Goal: Task Accomplishment & Management: Use online tool/utility

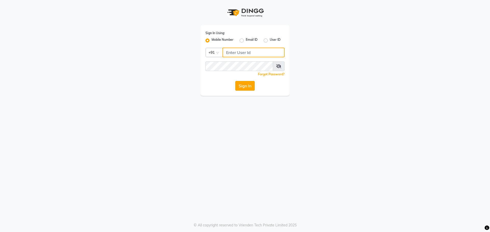
type input "9966345948"
click at [243, 87] on button "Sign In" at bounding box center [244, 86] width 19 height 10
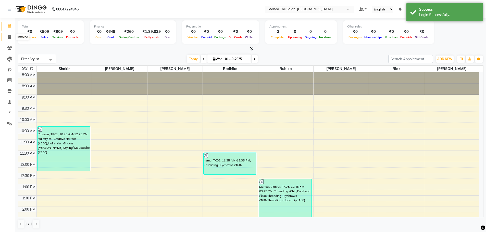
click at [10, 38] on icon at bounding box center [9, 37] width 3 height 4
select select "7820"
select select "service"
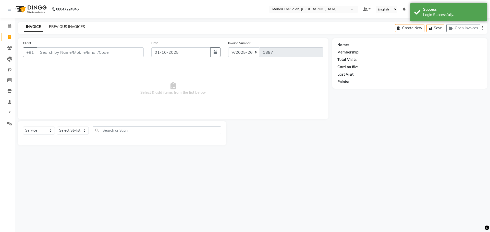
click at [72, 27] on link "PREVIOUS INVOICES" at bounding box center [67, 26] width 36 height 5
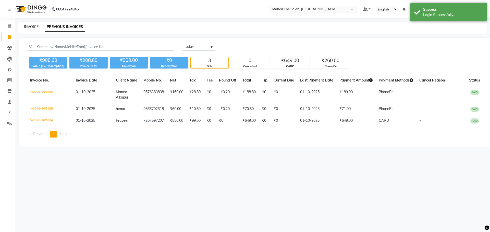
click at [33, 24] on link "INVOICE" at bounding box center [31, 26] width 15 height 5
select select "7820"
select select "service"
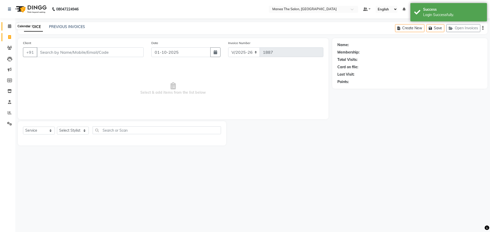
click at [7, 26] on span at bounding box center [9, 26] width 9 height 6
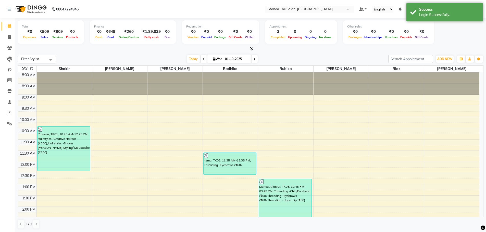
click at [249, 48] on span at bounding box center [250, 48] width 5 height 5
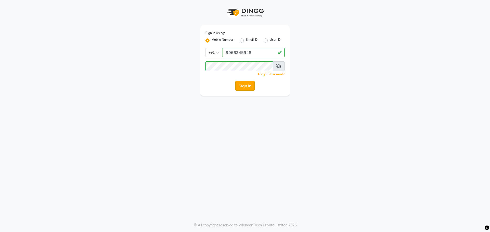
click at [247, 88] on button "Sign In" at bounding box center [244, 86] width 19 height 10
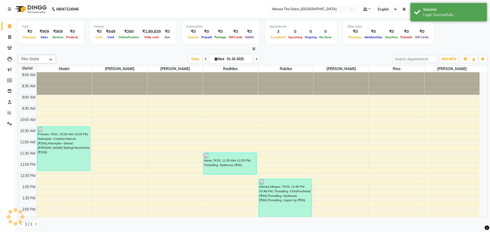
select select "en"
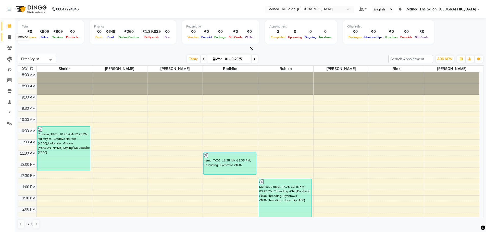
click at [7, 38] on span at bounding box center [9, 37] width 9 height 6
select select "service"
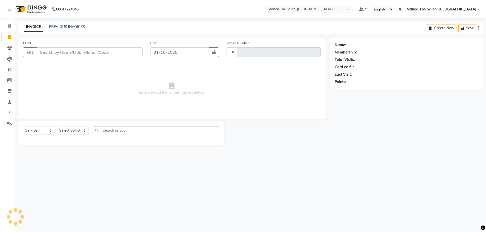
type input "1887"
select select "7820"
click at [67, 128] on select "Select Stylist [PERSON_NAME] [PERSON_NAME] Rubika [PERSON_NAME] [PERSON_NAME]" at bounding box center [73, 131] width 32 height 8
select select "86024"
click at [57, 127] on select "Select Stylist [PERSON_NAME] [PERSON_NAME] Rubika [PERSON_NAME] [PERSON_NAME]" at bounding box center [73, 131] width 32 height 8
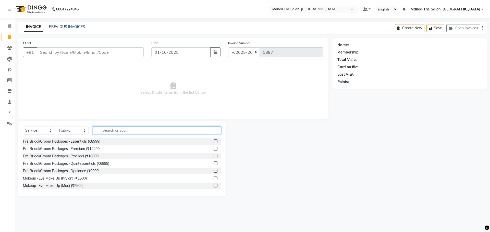
click at [156, 129] on input "text" at bounding box center [157, 131] width 128 height 8
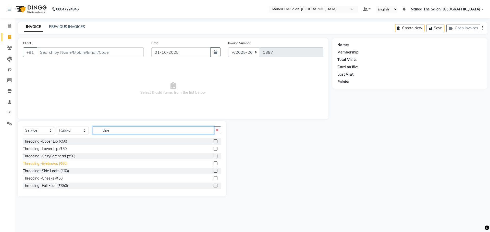
type input "thre"
click at [46, 164] on div "Threading -Eyebrows (₹60)" at bounding box center [45, 163] width 44 height 5
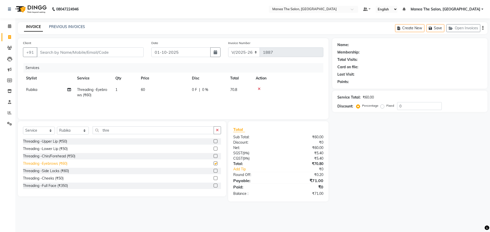
checkbox input "false"
click at [67, 157] on div "Threading -Chin/Forehead (₹50)" at bounding box center [49, 156] width 52 height 5
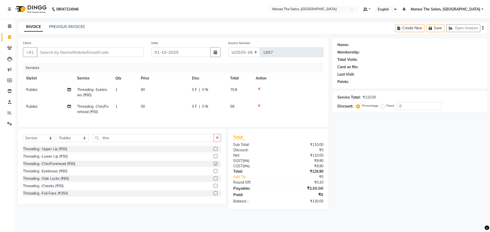
checkbox input "false"
click at [56, 150] on div "Threading -Upper Lip (₹50)" at bounding box center [122, 149] width 198 height 6
click at [56, 152] on div "Threading -Upper Lip (₹50)" at bounding box center [45, 149] width 44 height 5
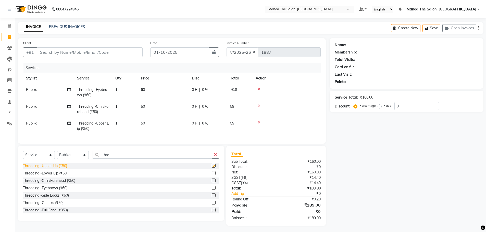
checkbox input "false"
click at [133, 52] on input "Client" at bounding box center [90, 52] width 106 height 10
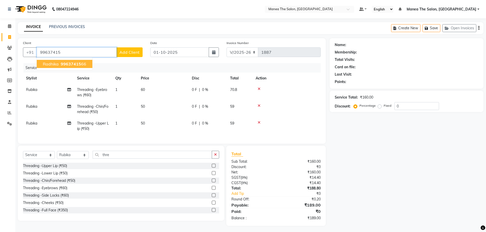
click at [76, 63] on span "99637415" at bounding box center [71, 64] width 20 height 5
type input "9963741566"
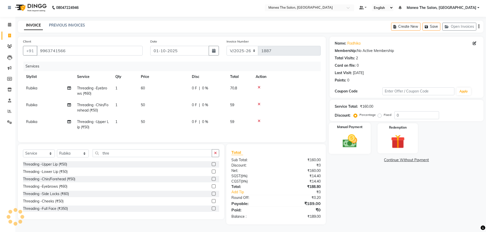
scroll to position [5, 0]
click at [358, 125] on div "Manual Payment" at bounding box center [350, 138] width 42 height 31
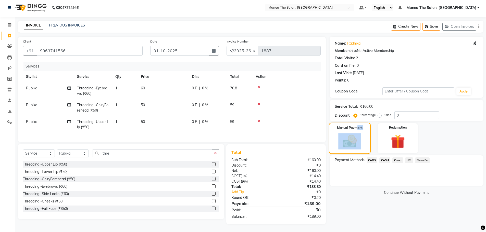
click at [350, 129] on div "Manual Payment" at bounding box center [350, 138] width 42 height 31
click at [352, 170] on div "Payment Methods CARD CASH Comp UPI PhonePe" at bounding box center [407, 171] width 154 height 31
click at [351, 135] on img at bounding box center [349, 141] width 23 height 16
click at [422, 158] on span "PhonePe" at bounding box center [422, 161] width 15 height 6
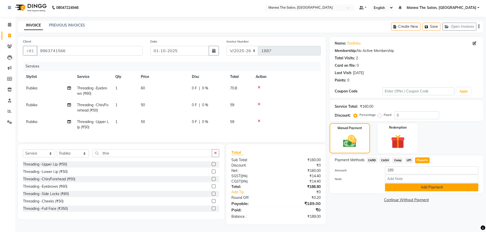
click at [411, 184] on button "Add Payment" at bounding box center [431, 188] width 93 height 8
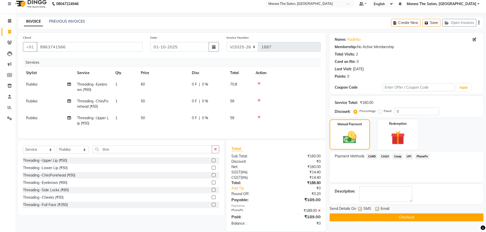
click at [376, 209] on label at bounding box center [377, 209] width 4 height 4
click at [376, 209] on input "checkbox" at bounding box center [376, 209] width 3 height 3
checkbox input "false"
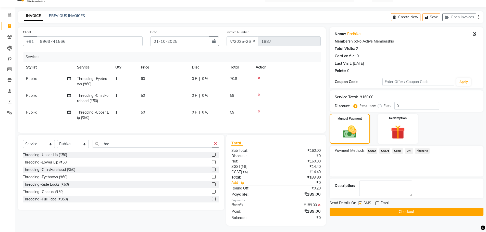
scroll to position [16, 0]
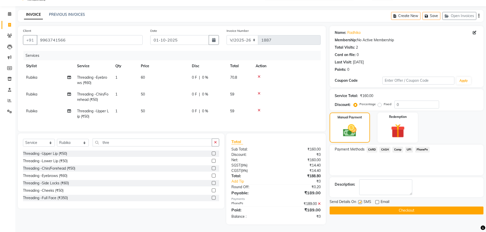
click at [359, 201] on label at bounding box center [360, 203] width 4 height 4
click at [359, 201] on input "checkbox" at bounding box center [359, 202] width 3 height 3
checkbox input "false"
click at [361, 207] on button "Checkout" at bounding box center [407, 211] width 154 height 8
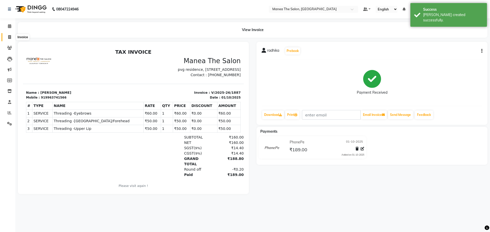
click at [7, 37] on span at bounding box center [9, 37] width 9 height 6
select select "service"
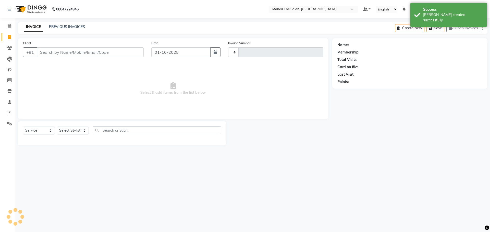
type input "1888"
select select "7820"
drag, startPoint x: 83, startPoint y: 204, endPoint x: 74, endPoint y: 212, distance: 12.3
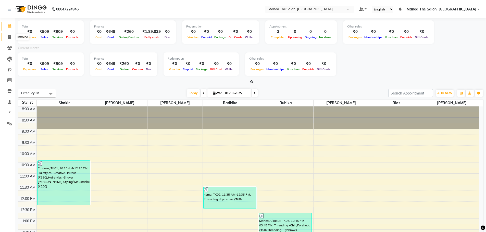
click at [7, 37] on span at bounding box center [9, 37] width 9 height 6
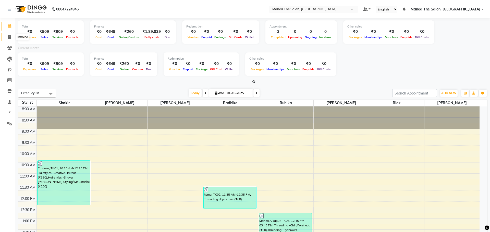
select select "7820"
select select "service"
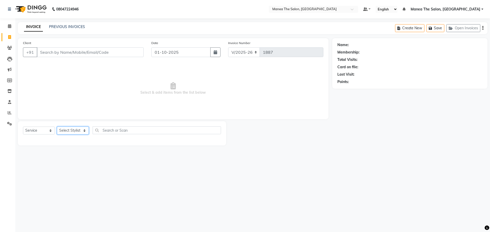
click at [79, 133] on select "Select Stylist" at bounding box center [73, 131] width 32 height 8
select select "89024"
click at [57, 127] on select "Select Stylist Faizan Radhika Riaz Rubika Shadab Shakir Sirisha vinayak" at bounding box center [73, 131] width 32 height 8
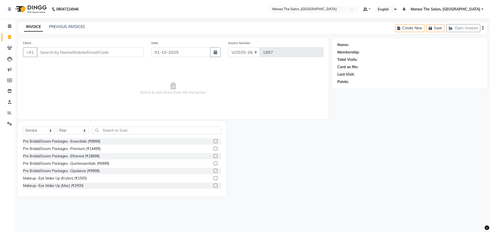
click at [129, 121] on div "Select Service Product Membership Package Voucher Prepaid Gift Card Select Styl…" at bounding box center [122, 158] width 208 height 75
click at [130, 130] on input "text" at bounding box center [157, 131] width 128 height 8
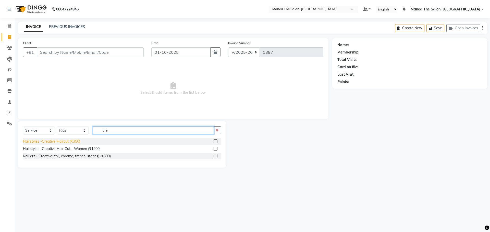
type input "cre"
click at [78, 140] on div "Hairstyles -Creative Haircut (₹350)" at bounding box center [51, 141] width 57 height 5
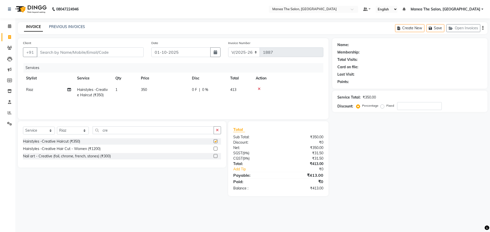
checkbox input "false"
drag, startPoint x: 116, startPoint y: 131, endPoint x: 93, endPoint y: 131, distance: 22.7
click at [93, 131] on input "cre" at bounding box center [153, 131] width 121 height 8
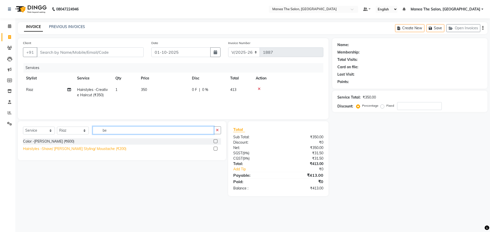
type input "be"
click at [87, 151] on div "Hairstyles -Shave/ Beard Styling/ Moustache (₹200)" at bounding box center [74, 148] width 103 height 5
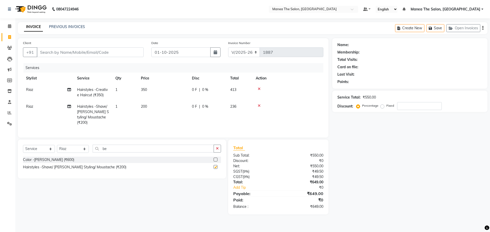
checkbox input "false"
drag, startPoint x: 117, startPoint y: 148, endPoint x: 101, endPoint y: 151, distance: 16.6
click at [101, 151] on input "be" at bounding box center [153, 149] width 121 height 8
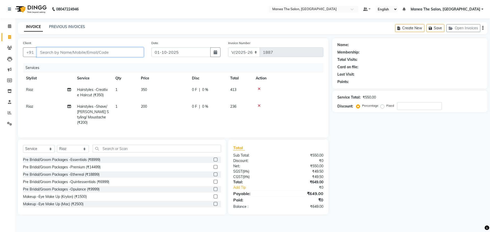
click at [125, 48] on input "Client" at bounding box center [90, 52] width 107 height 10
type input "8"
type input "0"
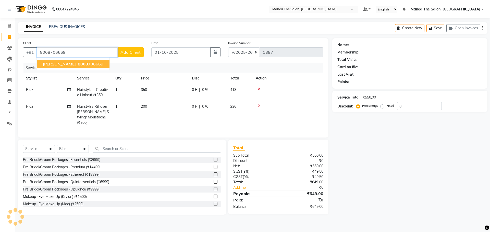
type input "8008706669"
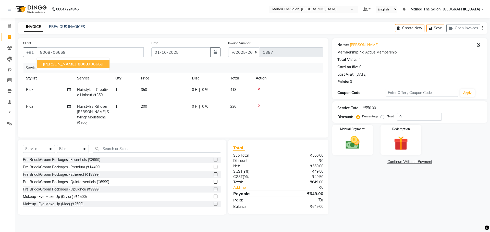
click at [77, 66] on ngb-highlight "800870 6669" at bounding box center [90, 64] width 27 height 5
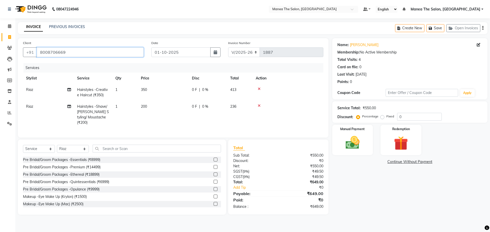
drag, startPoint x: 67, startPoint y: 52, endPoint x: 40, endPoint y: 55, distance: 27.2
click at [40, 55] on input "8008706669" at bounding box center [90, 52] width 107 height 10
click at [409, 114] on input "0" at bounding box center [419, 117] width 45 height 8
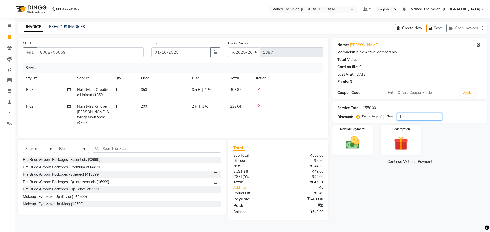
type input "15"
click at [368, 140] on div "Manual Payment" at bounding box center [352, 140] width 42 height 31
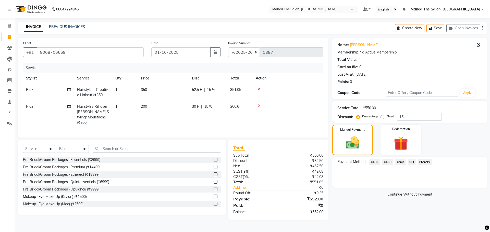
click at [426, 161] on span "PhonePe" at bounding box center [425, 162] width 15 height 6
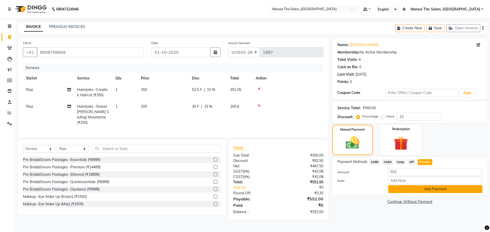
click at [428, 188] on button "Add Payment" at bounding box center [435, 190] width 94 height 8
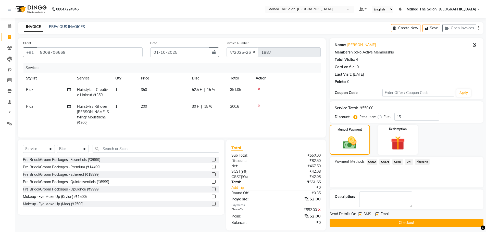
click at [382, 214] on span "Email" at bounding box center [385, 215] width 9 height 6
click at [375, 216] on label at bounding box center [377, 215] width 4 height 4
click at [375, 216] on input "checkbox" at bounding box center [376, 214] width 3 height 3
checkbox input "false"
click at [377, 223] on button "Checkout" at bounding box center [407, 223] width 154 height 8
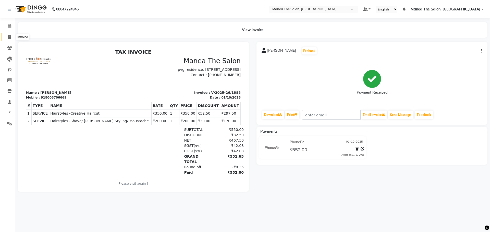
click at [10, 38] on icon at bounding box center [9, 37] width 3 height 4
select select "service"
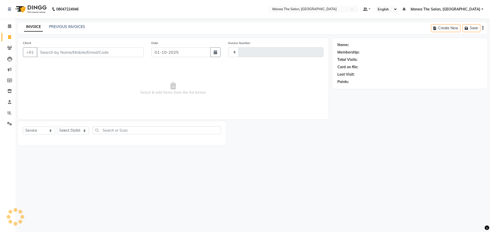
type input "1889"
select select "7820"
click at [85, 27] on div "INVOICE PREVIOUS INVOICES" at bounding box center [54, 27] width 73 height 6
click at [78, 26] on link "PREVIOUS INVOICES" at bounding box center [67, 26] width 36 height 5
select select "service"
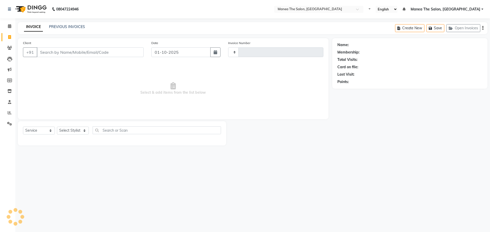
type input "1887"
select select "7820"
click at [73, 132] on select "Select Stylist [PERSON_NAME] [PERSON_NAME] Rubika [PERSON_NAME] [PERSON_NAME]" at bounding box center [73, 131] width 32 height 8
select select "92262"
click at [57, 127] on select "Select Stylist [PERSON_NAME] [PERSON_NAME] Rubika [PERSON_NAME] [PERSON_NAME]" at bounding box center [73, 131] width 32 height 8
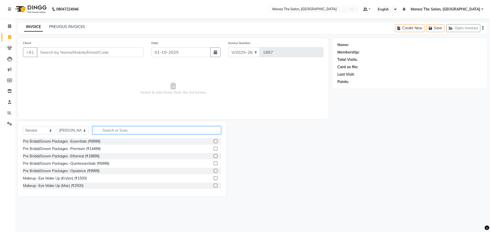
click at [126, 132] on input "text" at bounding box center [157, 131] width 128 height 8
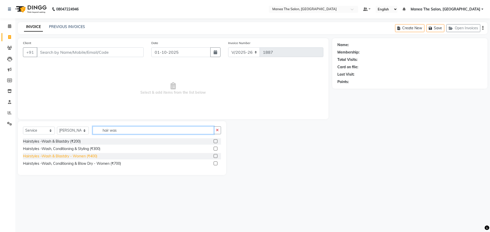
type input "hair was"
click at [80, 155] on div "Hairstyles -Wash & Blastdry - Women (₹400)" at bounding box center [60, 156] width 74 height 5
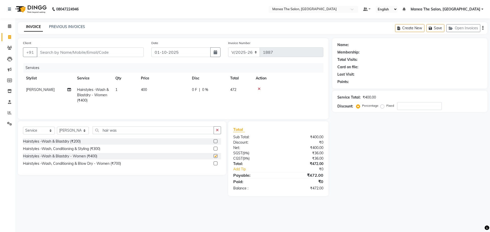
checkbox input "false"
click at [146, 89] on span "400" at bounding box center [144, 90] width 6 height 5
select select "92262"
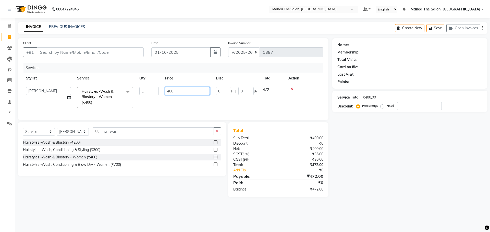
click at [169, 92] on input "400" at bounding box center [187, 91] width 45 height 8
type input "500"
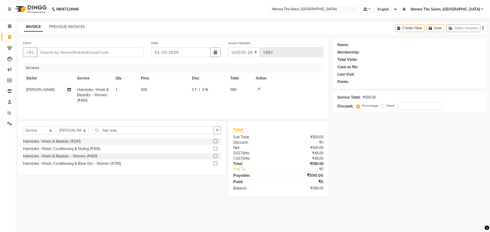
click at [380, 136] on div "Name: Membership: Total Visits: Card on file: Last Visit: Points: Service Total…" at bounding box center [411, 117] width 159 height 158
drag, startPoint x: 59, startPoint y: 53, endPoint x: 64, endPoint y: 55, distance: 4.8
click at [58, 54] on input "Client" at bounding box center [90, 52] width 107 height 10
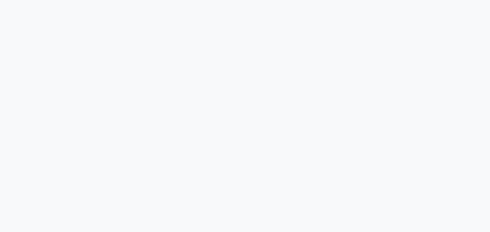
select select "7820"
select select "service"
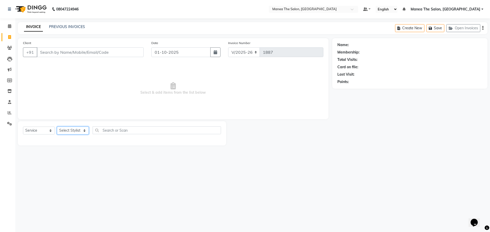
click at [67, 128] on select "Select Stylist Faizan Radhika Riaz Rubika Shadab Shakir Sirisha vinayak" at bounding box center [73, 131] width 32 height 8
select select "74219"
click at [57, 127] on select "Select Stylist Faizan Radhika Riaz Rubika Shadab Shakir Sirisha vinayak" at bounding box center [73, 131] width 32 height 8
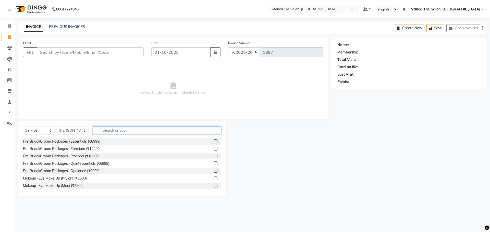
drag, startPoint x: 134, startPoint y: 142, endPoint x: 144, endPoint y: 151, distance: 13.8
click at [142, 156] on div "Select Service Product Membership Package Voucher Prepaid Gift Card Select Styl…" at bounding box center [122, 158] width 208 height 75
type input "wax"
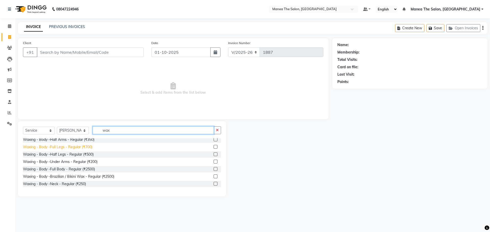
scroll to position [26, 0]
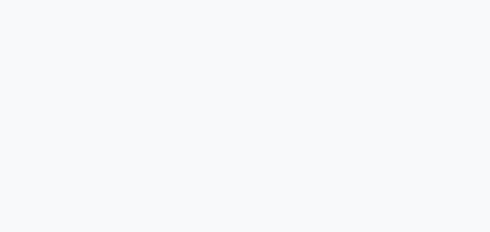
select select "7820"
select select "service"
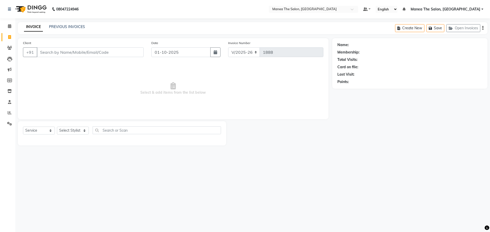
click at [70, 23] on div "INVOICE PREVIOUS INVOICES Create New Save Open Invoices" at bounding box center [253, 28] width 470 height 12
click at [69, 25] on link "PREVIOUS INVOICES" at bounding box center [67, 26] width 36 height 5
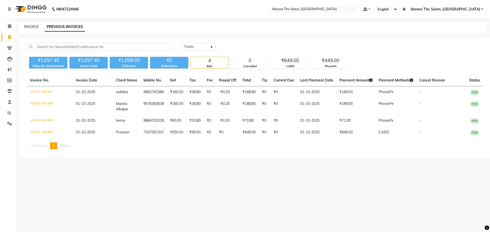
click at [30, 26] on link "INVOICE" at bounding box center [31, 26] width 15 height 5
select select "service"
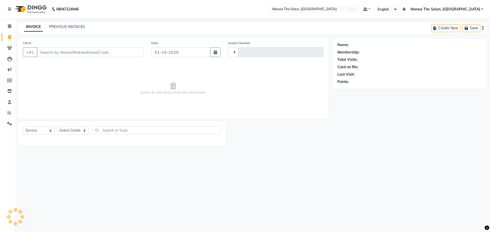
type input "1888"
select select "7820"
drag, startPoint x: 77, startPoint y: 29, endPoint x: 73, endPoint y: 29, distance: 3.1
click at [74, 29] on div "PREVIOUS INVOICES" at bounding box center [67, 26] width 36 height 5
click at [73, 29] on link "PREVIOUS INVOICES" at bounding box center [67, 26] width 36 height 5
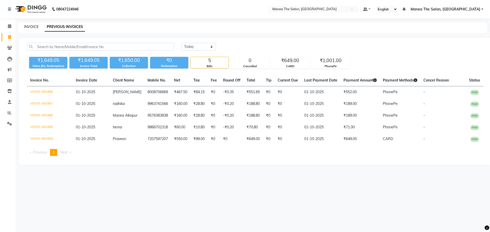
click at [35, 28] on link "INVOICE" at bounding box center [31, 26] width 15 height 5
select select "service"
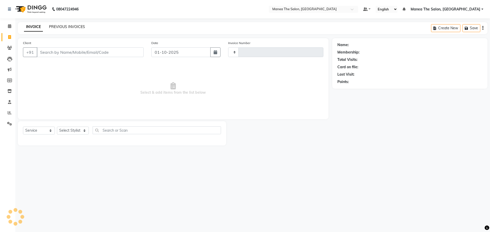
type input "1889"
select select "7820"
click at [63, 27] on link "PREVIOUS INVOICES" at bounding box center [67, 26] width 36 height 5
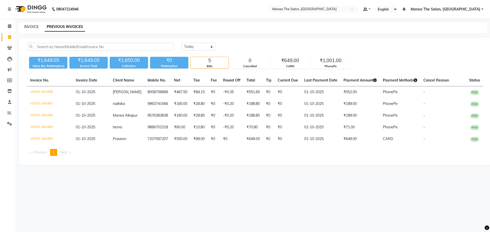
click at [30, 26] on link "INVOICE" at bounding box center [31, 26] width 15 height 5
select select "service"
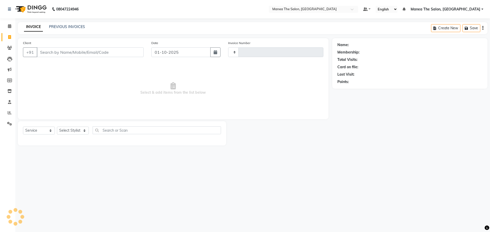
type input "1889"
select select "7820"
click at [54, 28] on link "PREVIOUS INVOICES" at bounding box center [67, 26] width 36 height 5
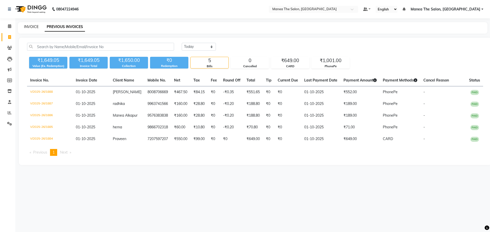
click at [36, 26] on link "INVOICE" at bounding box center [31, 26] width 15 height 5
select select "7820"
select select "service"
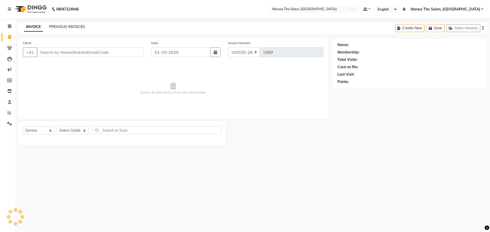
click at [59, 28] on link "PREVIOUS INVOICES" at bounding box center [67, 26] width 36 height 5
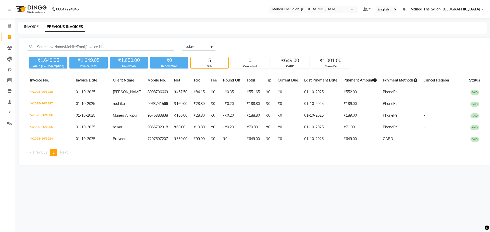
click at [34, 27] on link "INVOICE" at bounding box center [31, 26] width 15 height 5
select select "service"
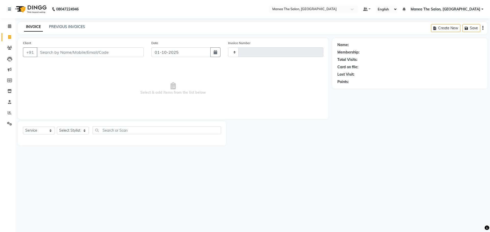
type input "1889"
select select "7820"
click at [55, 27] on link "PREVIOUS INVOICES" at bounding box center [67, 26] width 36 height 5
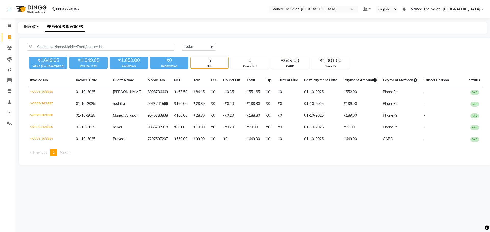
click at [34, 26] on link "INVOICE" at bounding box center [31, 26] width 15 height 5
select select "service"
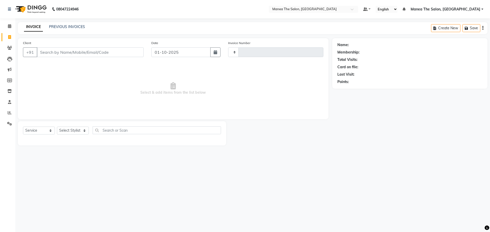
type input "1889"
select select "7820"
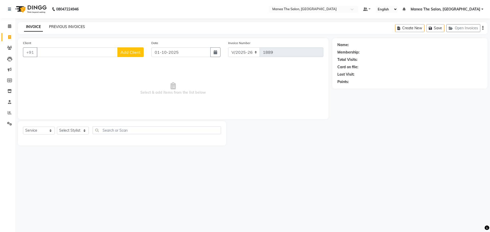
click at [64, 28] on link "PREVIOUS INVOICES" at bounding box center [67, 26] width 36 height 5
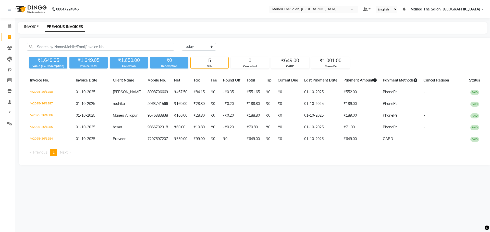
click at [28, 27] on link "INVOICE" at bounding box center [31, 26] width 15 height 5
select select "service"
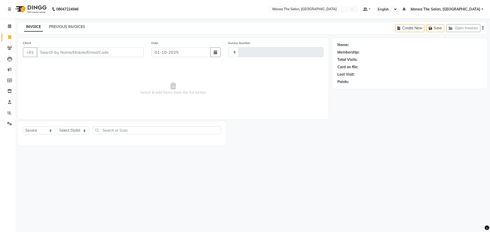
click at [60, 26] on link "PREVIOUS INVOICES" at bounding box center [67, 26] width 36 height 5
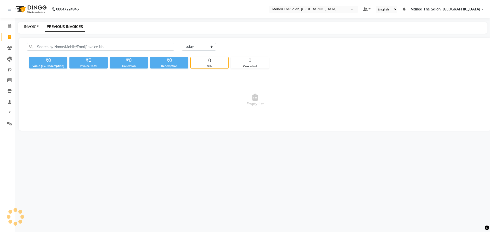
click at [34, 26] on link "INVOICE" at bounding box center [31, 26] width 15 height 5
select select "service"
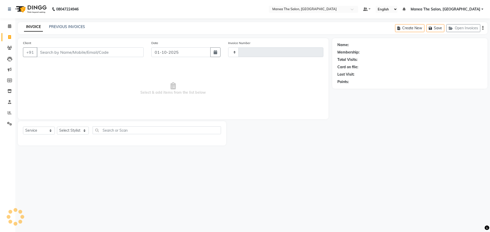
click at [59, 24] on div "PREVIOUS INVOICES" at bounding box center [67, 26] width 36 height 5
click at [50, 26] on link "PREVIOUS INVOICES" at bounding box center [67, 26] width 36 height 5
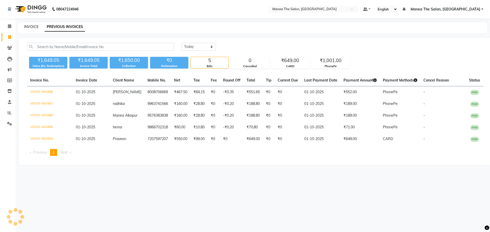
click at [37, 26] on link "INVOICE" at bounding box center [31, 26] width 15 height 5
select select "service"
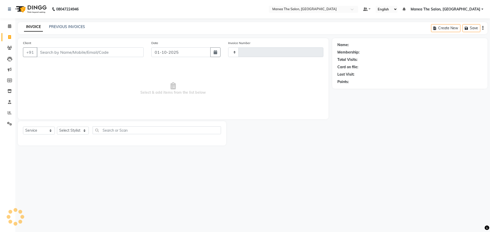
type input "1889"
select select "7820"
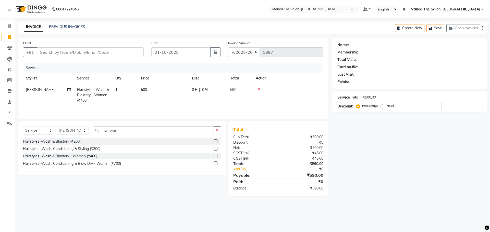
select select "7820"
select select "service"
select select "92262"
drag, startPoint x: 119, startPoint y: 127, endPoint x: 107, endPoint y: 130, distance: 11.6
click at [108, 130] on input "hair was" at bounding box center [153, 131] width 121 height 8
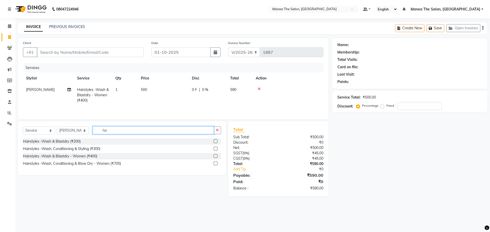
type input "h"
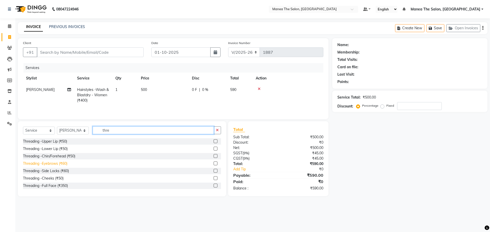
type input "thre"
click at [62, 163] on div "Threading -Eyebrows (₹60)" at bounding box center [45, 163] width 44 height 5
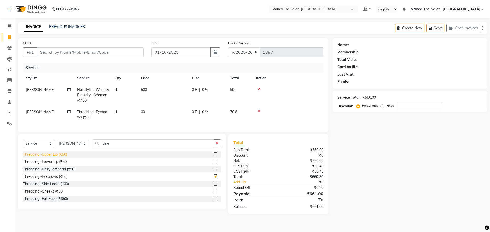
checkbox input "false"
click at [66, 177] on div "Threading -Upper Lip (₹50) Threading -Lower Lip (₹50) Threading -Chin/Forehead …" at bounding box center [122, 177] width 198 height 51
click at [66, 172] on div "Threading -Chin/Forehead (₹50)" at bounding box center [49, 169] width 52 height 5
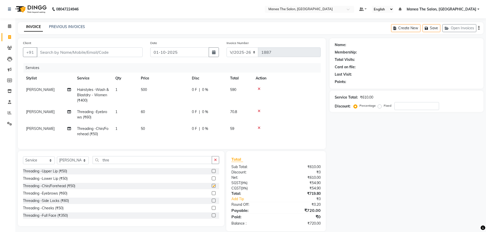
checkbox input "false"
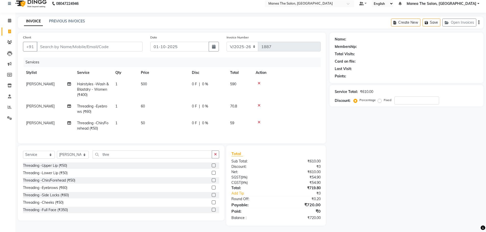
scroll to position [11, 0]
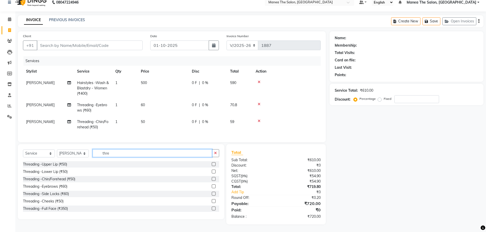
drag, startPoint x: 118, startPoint y: 154, endPoint x: 78, endPoint y: 150, distance: 39.7
click at [78, 150] on div "Select Service Product Membership Package Voucher Prepaid Gift Card Select Styl…" at bounding box center [121, 156] width 196 height 12
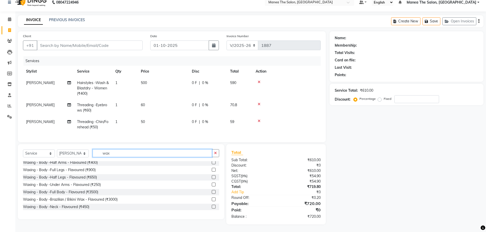
scroll to position [104, 0]
type input "wax"
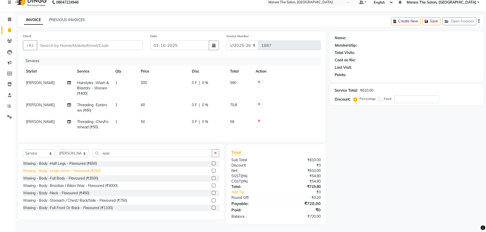
click at [95, 171] on div "Waxing - Body -Under Arms - Flavoured (₹250)" at bounding box center [62, 171] width 78 height 5
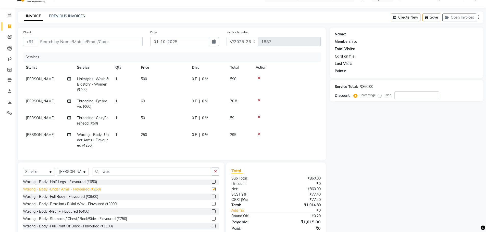
checkbox input "false"
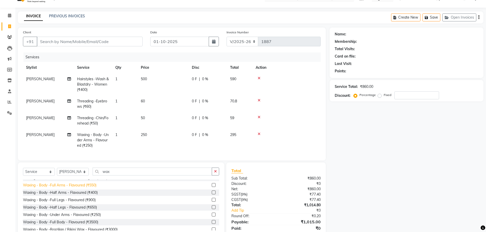
click at [93, 188] on div "Waxing - Body -Full Arms - Flavoured (₹550)" at bounding box center [59, 185] width 73 height 5
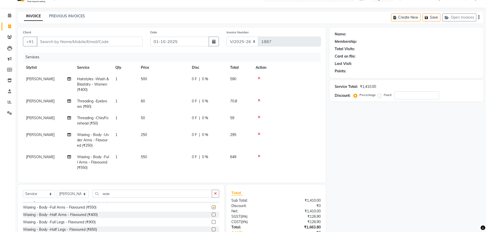
checkbox input "false"
click at [117, 42] on input "Client" at bounding box center [90, 42] width 106 height 10
type input "9"
type input "0"
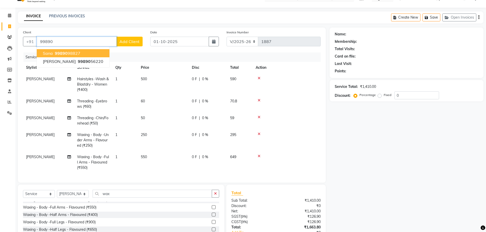
click at [60, 51] on span "99890" at bounding box center [61, 53] width 13 height 5
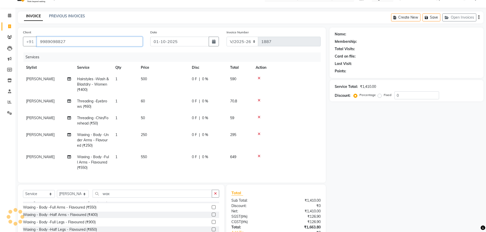
type input "9989098827"
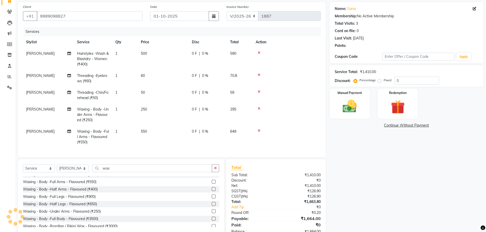
scroll to position [54, 0]
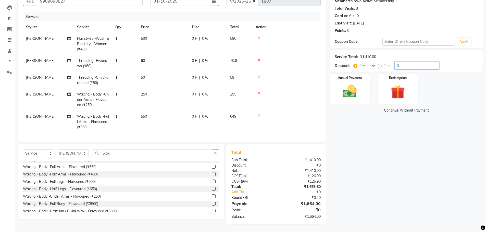
click at [405, 66] on input "0" at bounding box center [417, 66] width 45 height 8
type input "0"
type input "05"
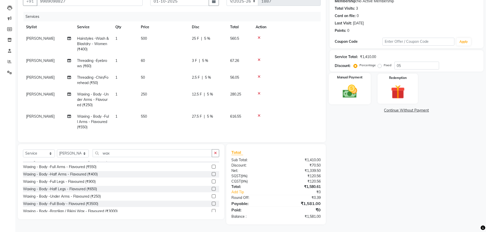
click at [358, 84] on img at bounding box center [349, 91] width 23 height 17
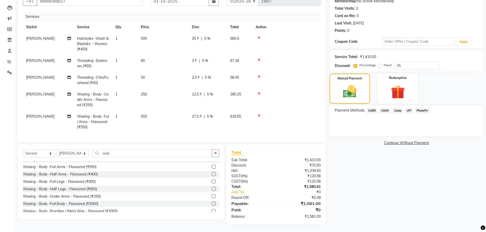
click at [371, 108] on span "CARD" at bounding box center [372, 111] width 11 height 6
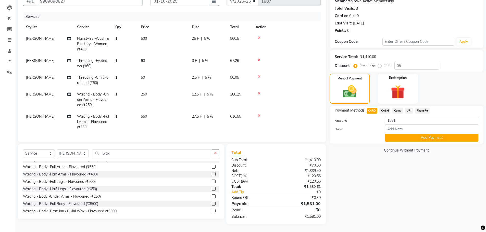
click at [404, 134] on button "Add Payment" at bounding box center [431, 138] width 93 height 8
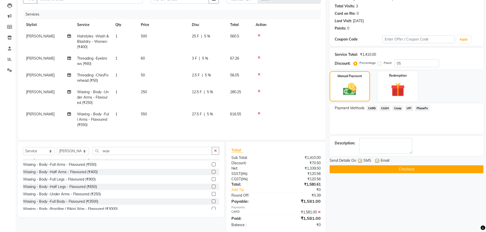
click at [378, 160] on label at bounding box center [377, 161] width 4 height 4
click at [378, 160] on input "checkbox" at bounding box center [376, 161] width 3 height 3
checkbox input "false"
click at [382, 166] on button "Checkout" at bounding box center [407, 170] width 154 height 8
